Goal: Task Accomplishment & Management: Manage account settings

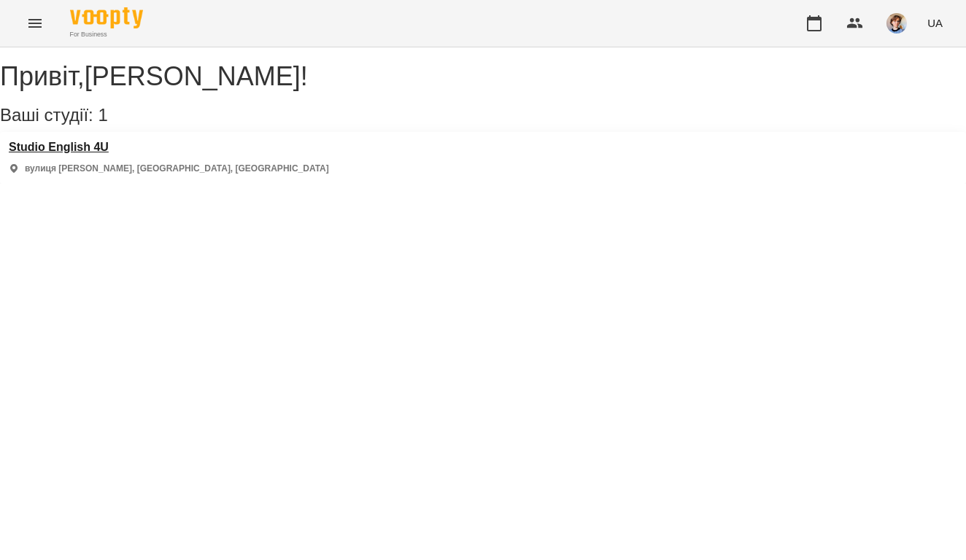
click at [79, 154] on h3 "Studio English 4U" at bounding box center [169, 147] width 320 height 13
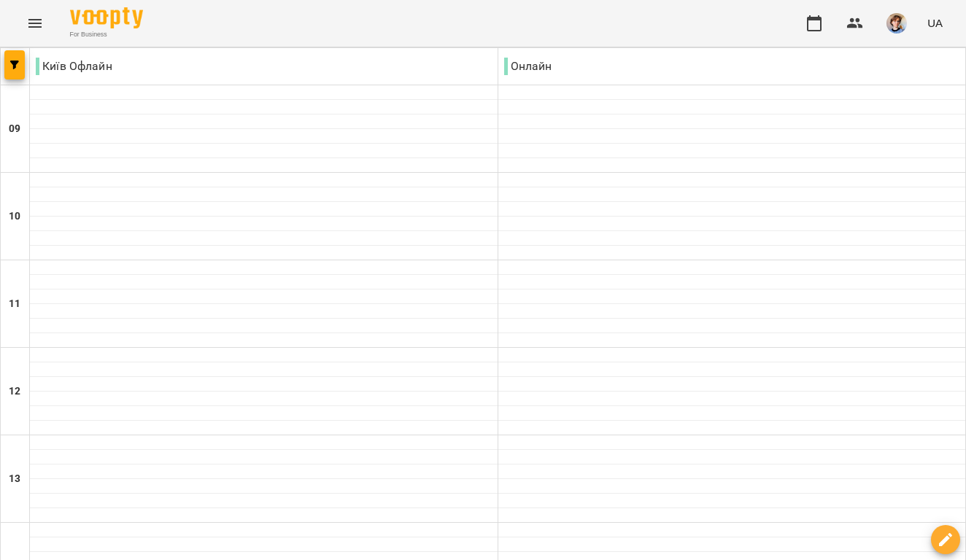
scroll to position [672, 0]
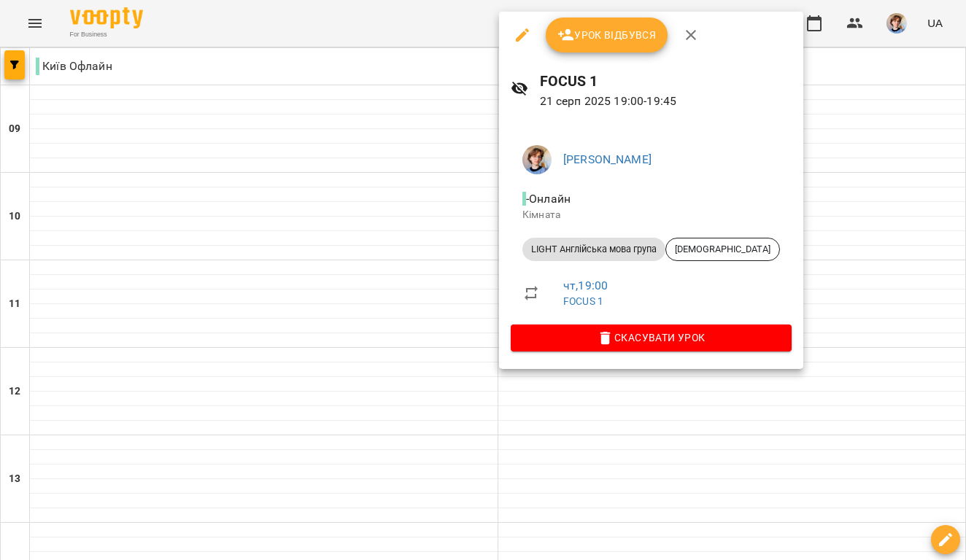
click at [519, 40] on icon "button" at bounding box center [522, 34] width 13 height 13
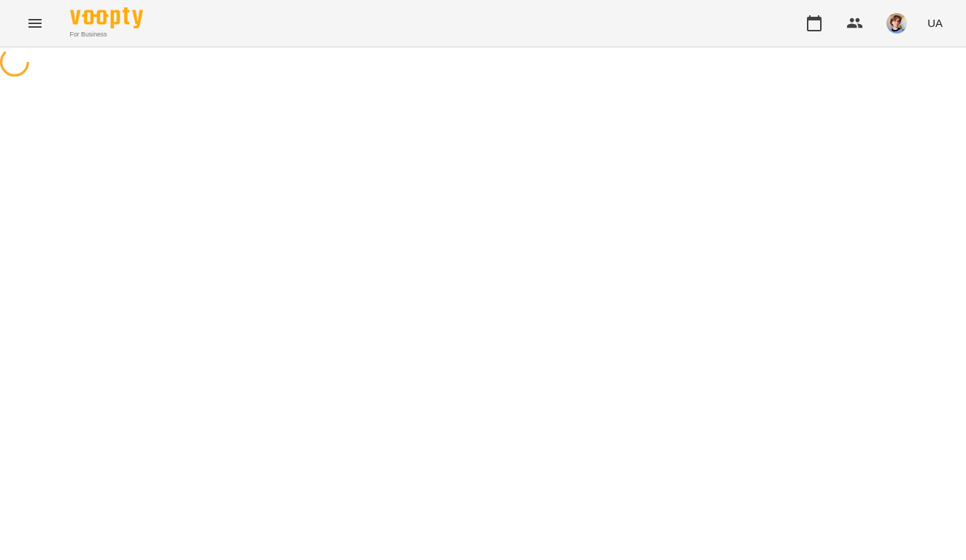
select select "**********"
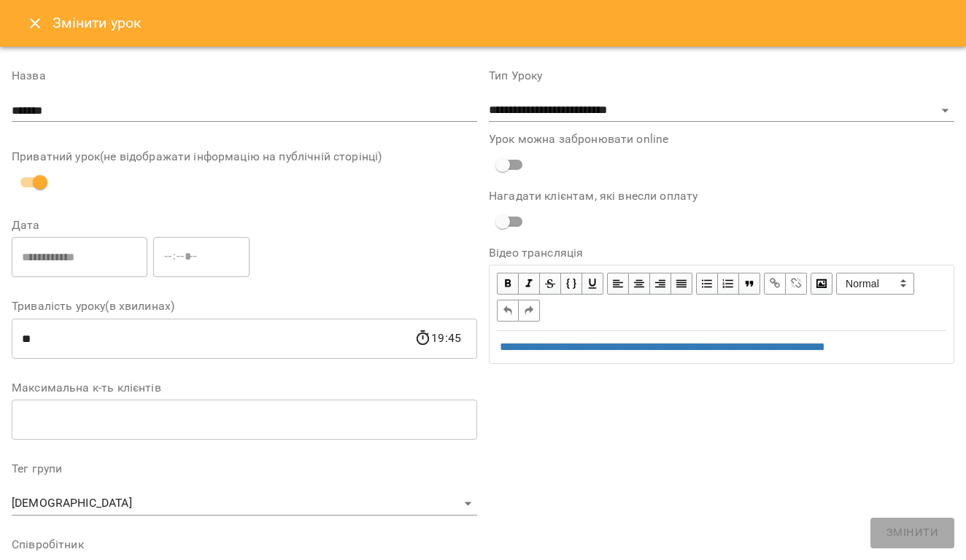
click at [26, 24] on icon "Close" at bounding box center [35, 24] width 18 height 18
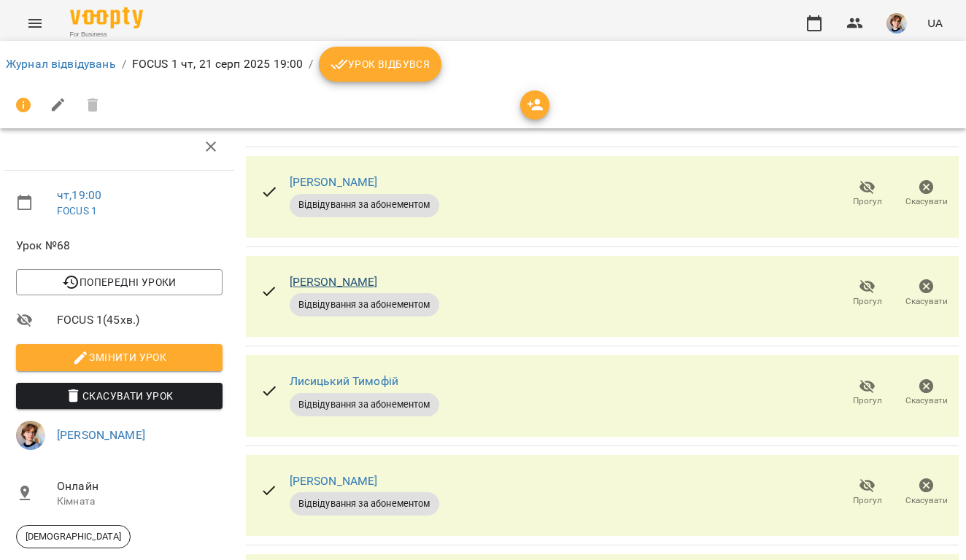
scroll to position [176, 1]
click at [100, 60] on link "Журнал відвідувань" at bounding box center [61, 64] width 110 height 14
